Goal: Transaction & Acquisition: Purchase product/service

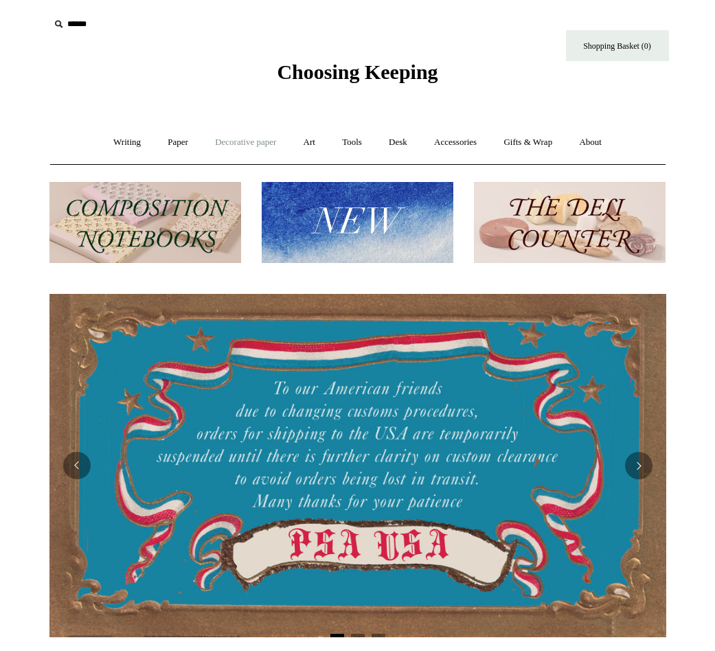
click at [218, 143] on link "Decorative paper +" at bounding box center [246, 142] width 86 height 36
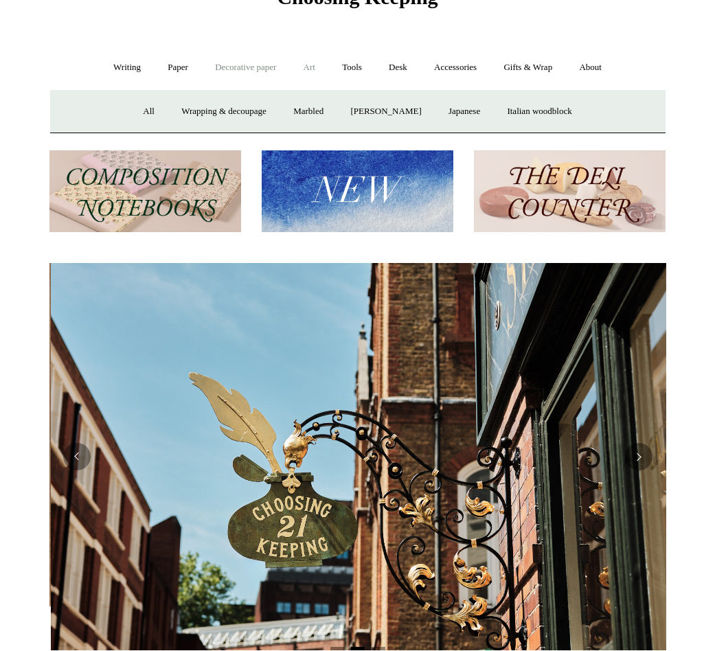
scroll to position [0, 617]
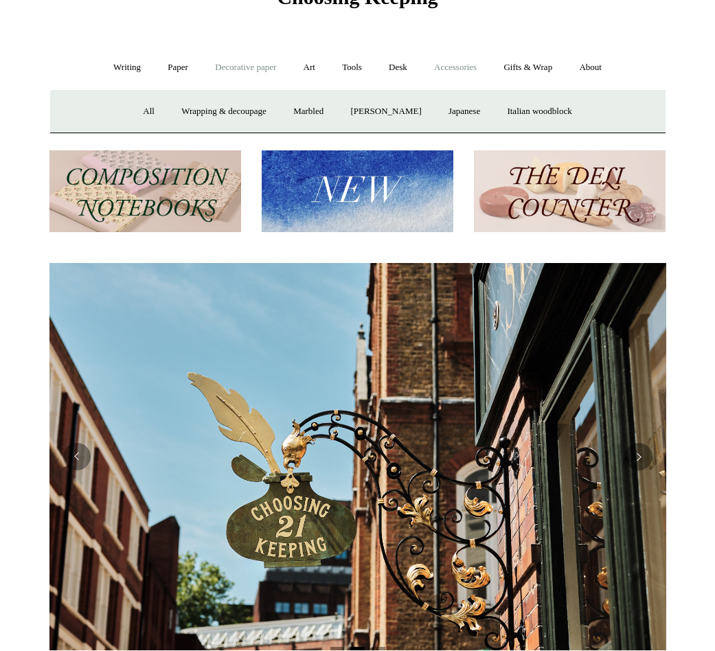
click at [444, 63] on link "Accessories +" at bounding box center [455, 67] width 67 height 36
click at [345, 112] on link "Light mills" at bounding box center [345, 111] width 64 height 36
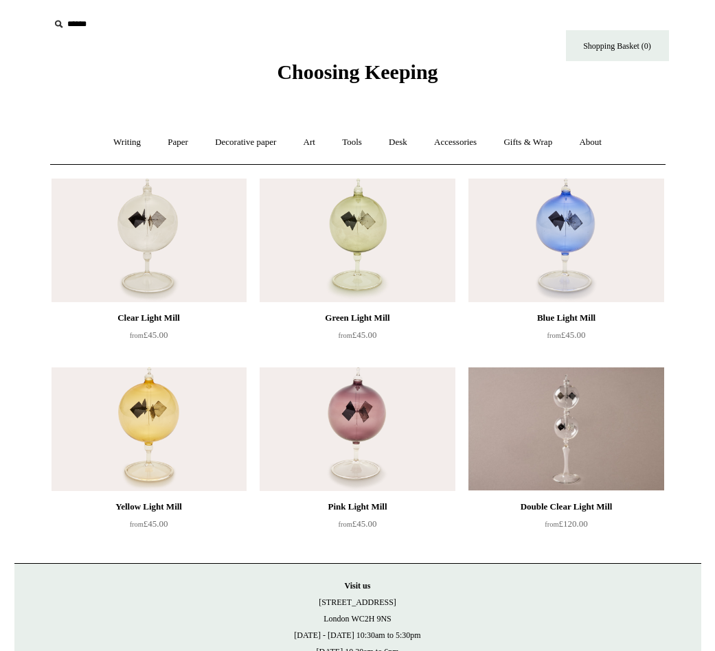
click at [353, 239] on img at bounding box center [357, 241] width 195 height 124
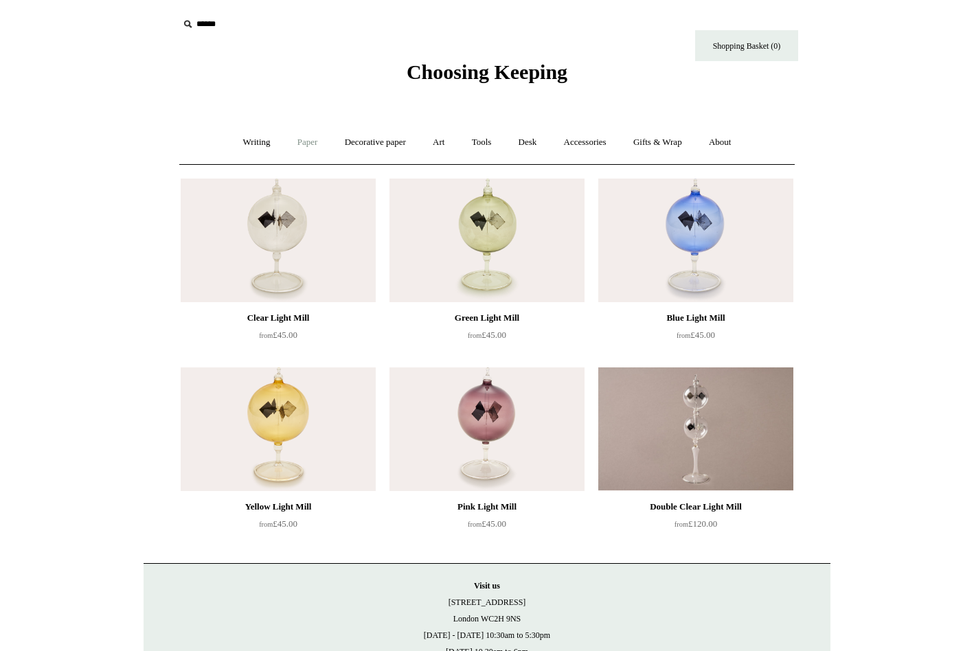
click at [296, 132] on link "Paper +" at bounding box center [307, 142] width 45 height 36
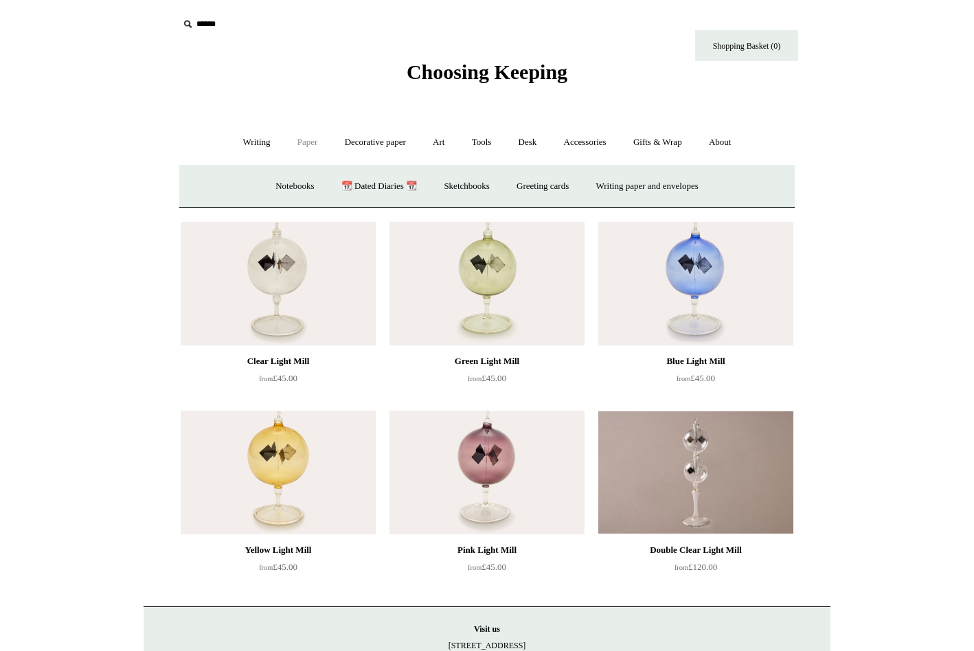
click at [185, 23] on icon at bounding box center [187, 23] width 15 height 15
click at [186, 23] on icon at bounding box center [187, 23] width 15 height 15
click at [188, 19] on icon at bounding box center [187, 23] width 15 height 15
click at [185, 21] on icon at bounding box center [187, 23] width 15 height 15
click at [211, 22] on input "text" at bounding box center [263, 24] width 169 height 25
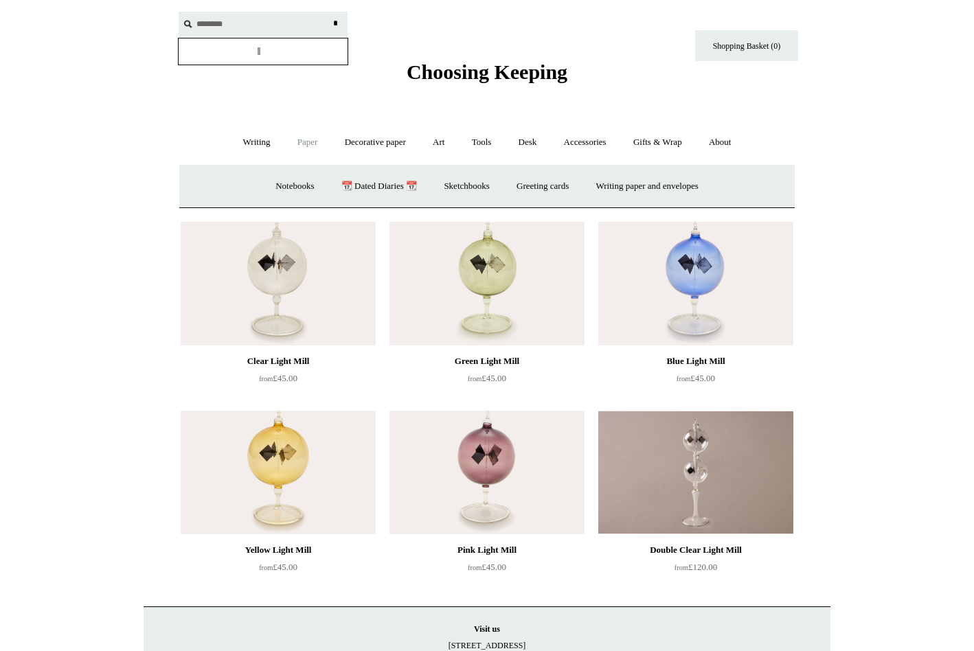
type input "********"
click at [328, 12] on input "*" at bounding box center [335, 24] width 14 height 24
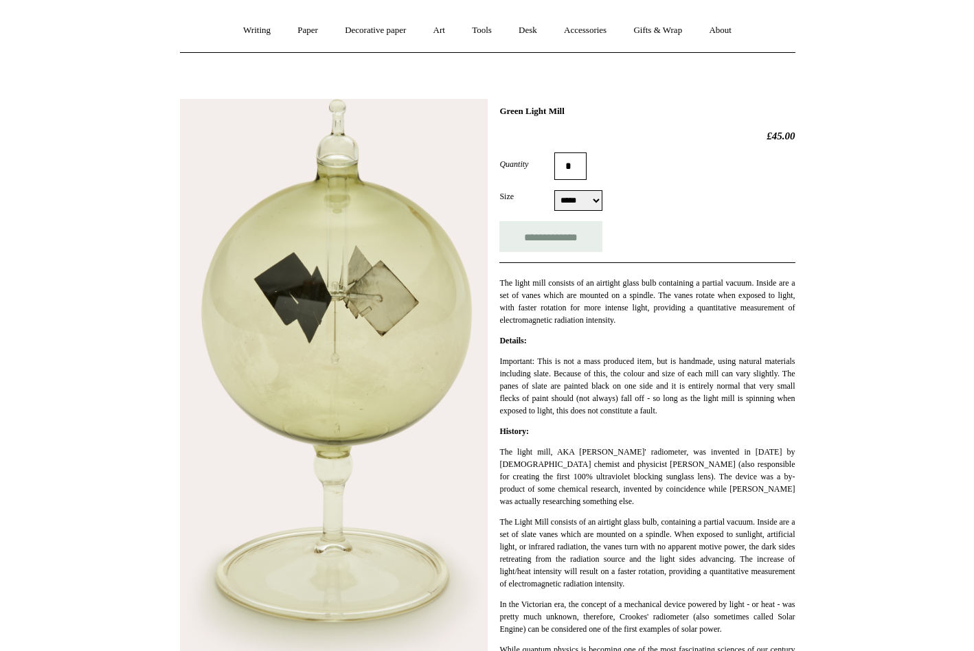
scroll to position [124, 0]
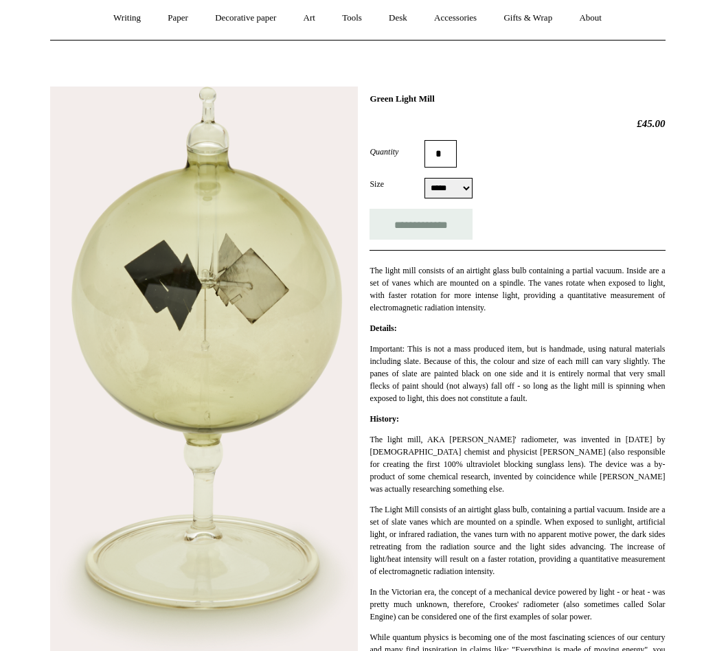
drag, startPoint x: 376, startPoint y: 98, endPoint x: 480, endPoint y: 100, distance: 104.4
click at [480, 100] on div "**********" at bounding box center [357, 497] width 615 height 843
click at [480, 100] on h1 "Green Light Mill" at bounding box center [517, 98] width 295 height 11
